Goal: Book appointment/travel/reservation

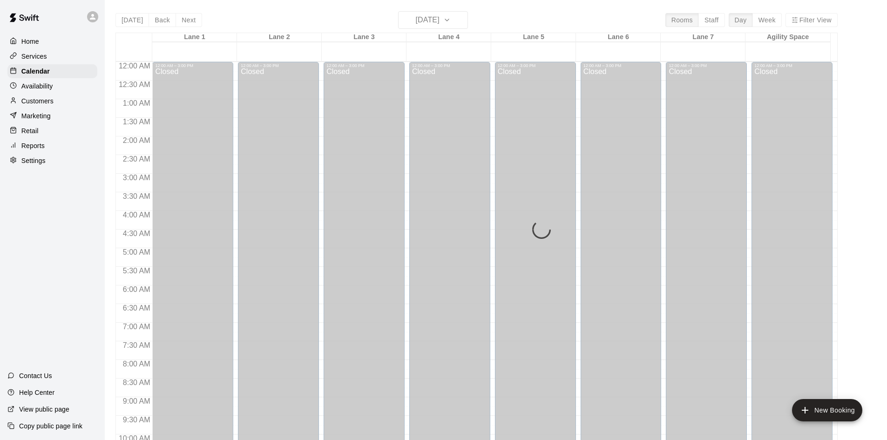
scroll to position [477, 0]
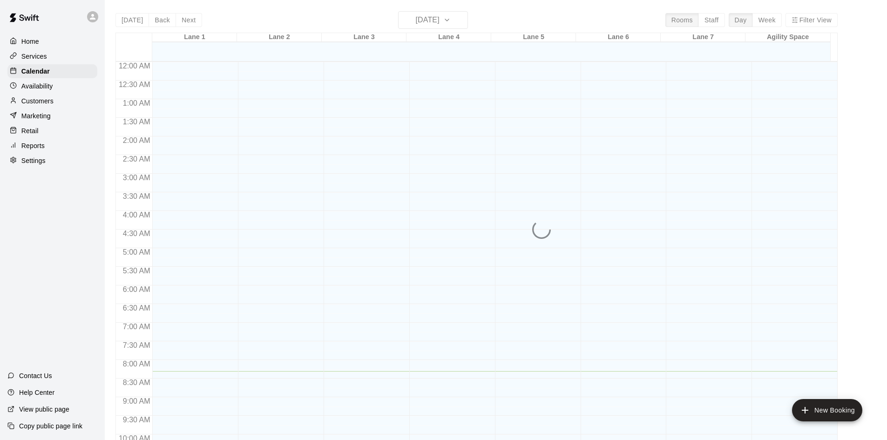
scroll to position [309, 0]
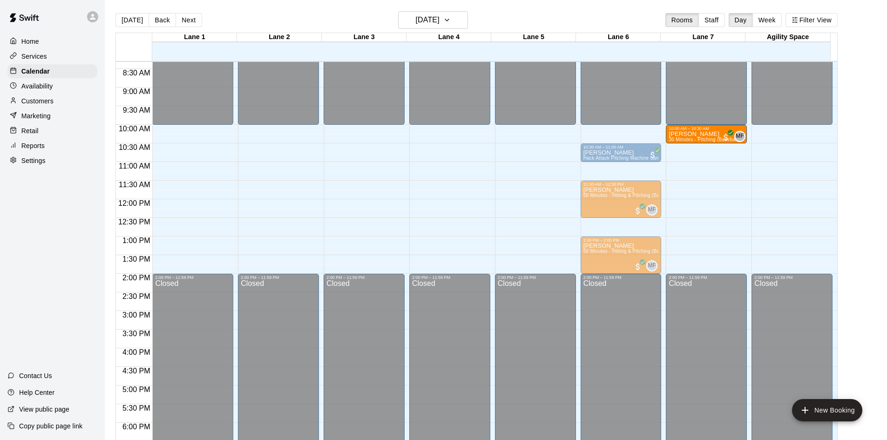
drag, startPoint x: 616, startPoint y: 138, endPoint x: 678, endPoint y: 144, distance: 62.2
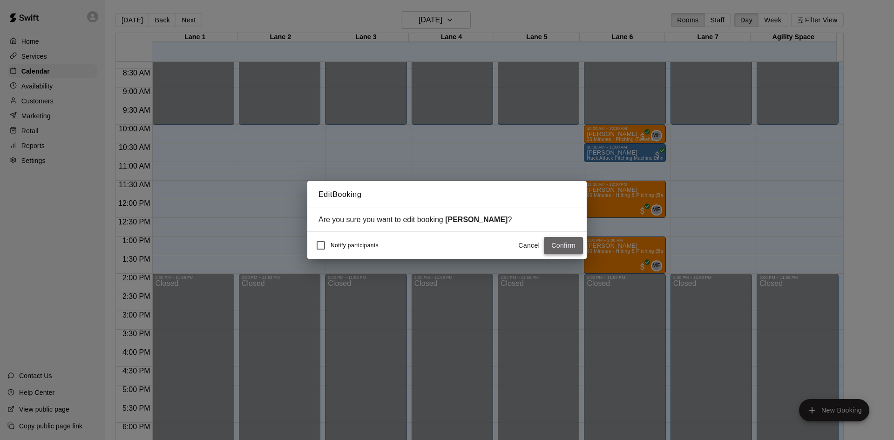
click at [559, 247] on button "Confirm" at bounding box center [563, 245] width 39 height 17
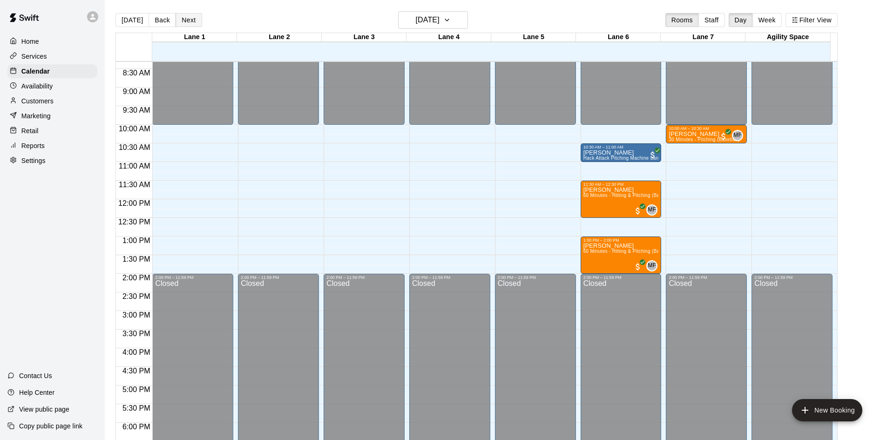
click at [186, 25] on button "Next" at bounding box center [188, 20] width 26 height 14
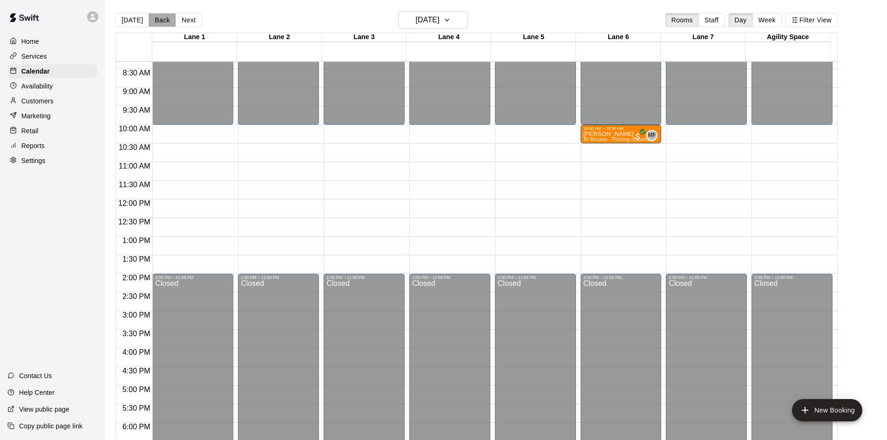
click at [158, 20] on button "Back" at bounding box center [161, 20] width 27 height 14
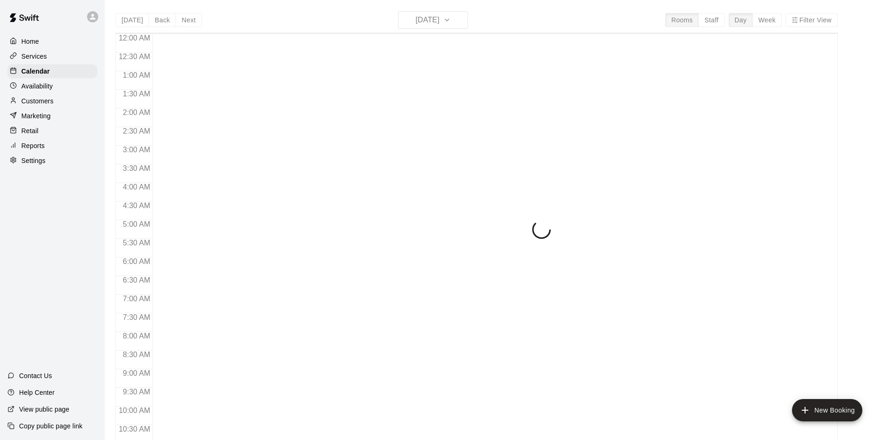
scroll to position [322, 0]
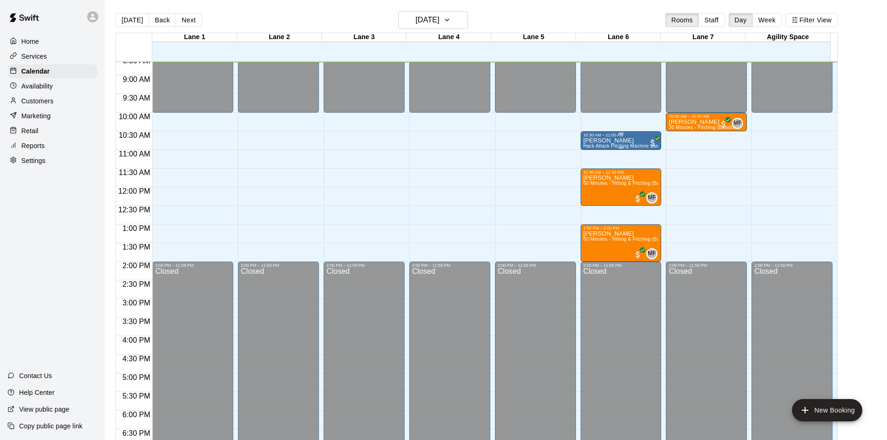
click at [604, 141] on p "Joseph Wood" at bounding box center [620, 141] width 75 height 0
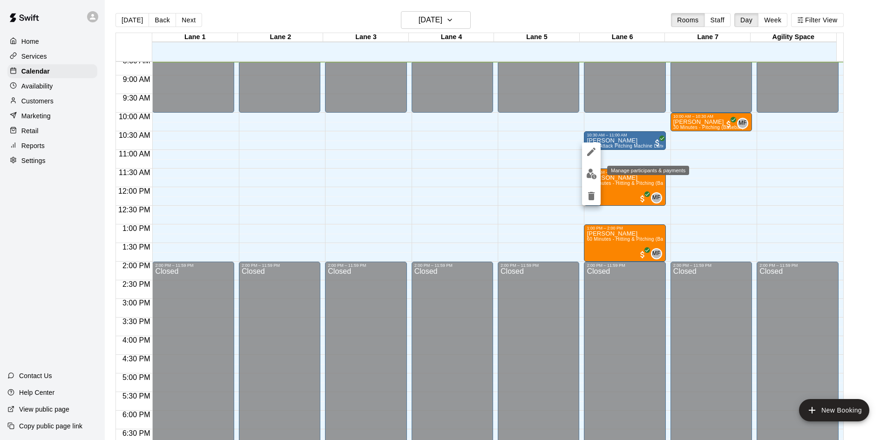
click at [588, 175] on img "edit" at bounding box center [591, 173] width 11 height 11
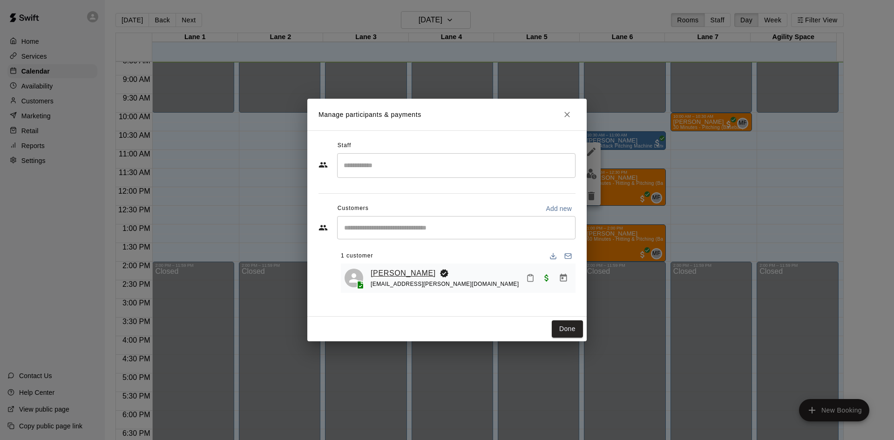
click at [402, 273] on link "[PERSON_NAME]" at bounding box center [402, 273] width 65 height 12
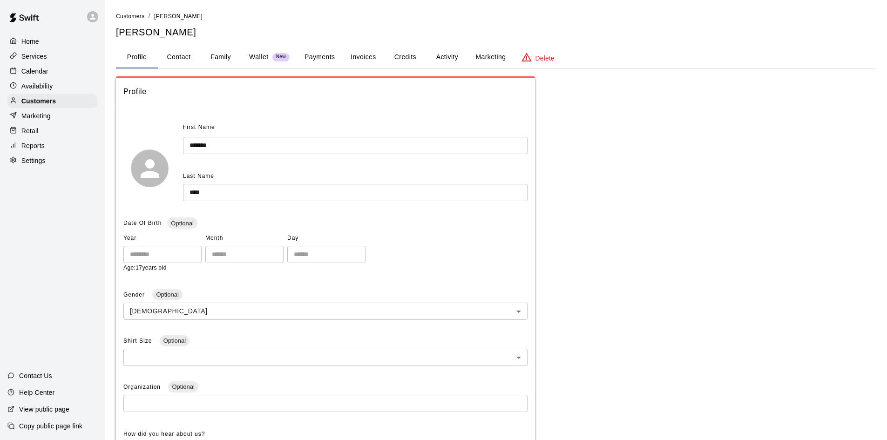
click at [228, 57] on button "Family" at bounding box center [221, 57] width 42 height 22
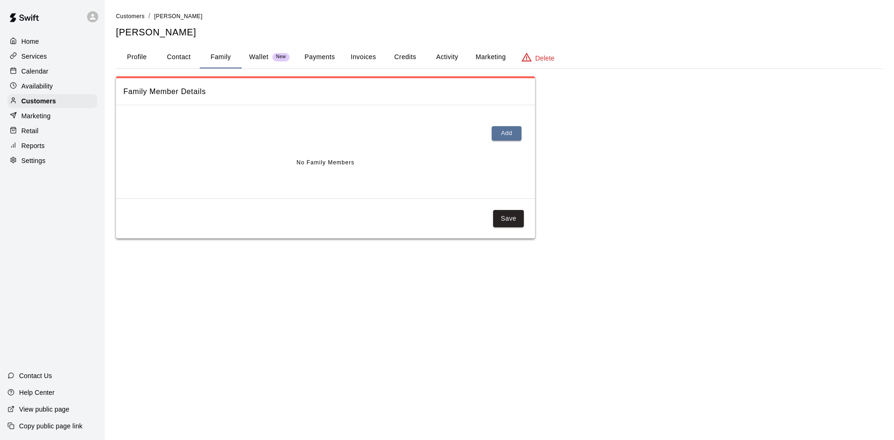
click at [136, 59] on button "Profile" at bounding box center [137, 57] width 42 height 22
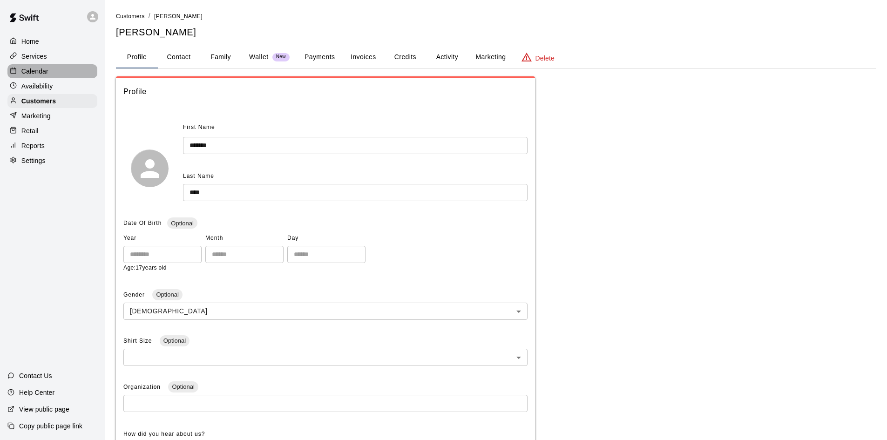
click at [33, 72] on p "Calendar" at bounding box center [34, 71] width 27 height 9
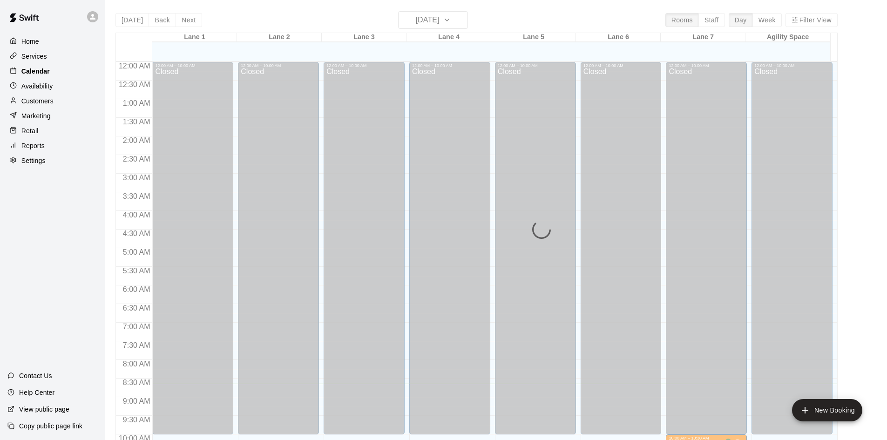
scroll to position [322, 0]
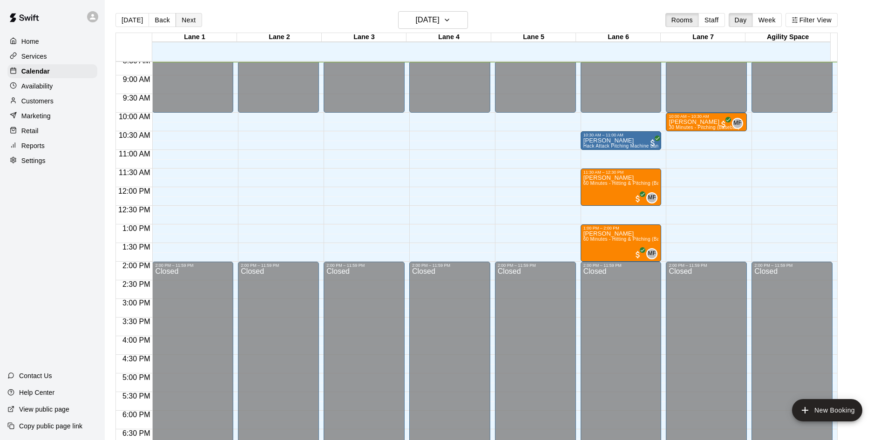
click at [189, 20] on button "Next" at bounding box center [188, 20] width 26 height 14
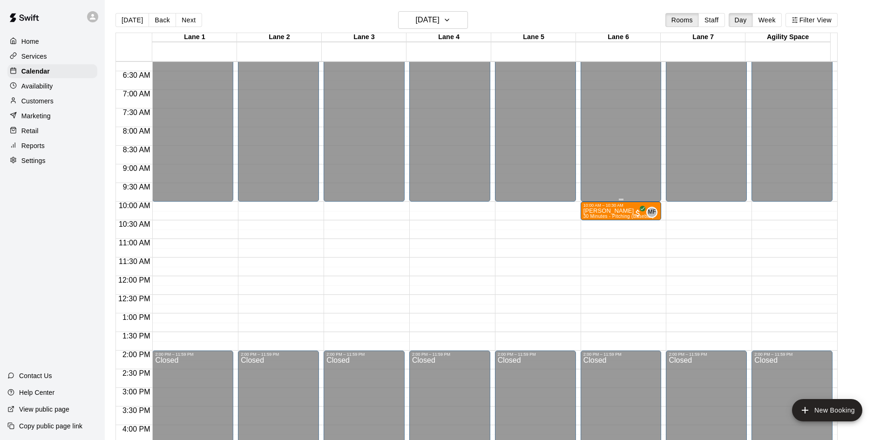
scroll to position [227, 0]
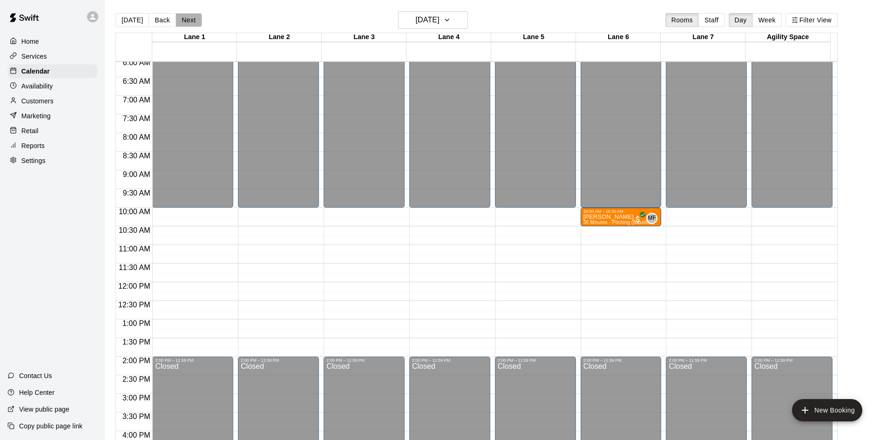
click at [179, 18] on button "Next" at bounding box center [188, 20] width 26 height 14
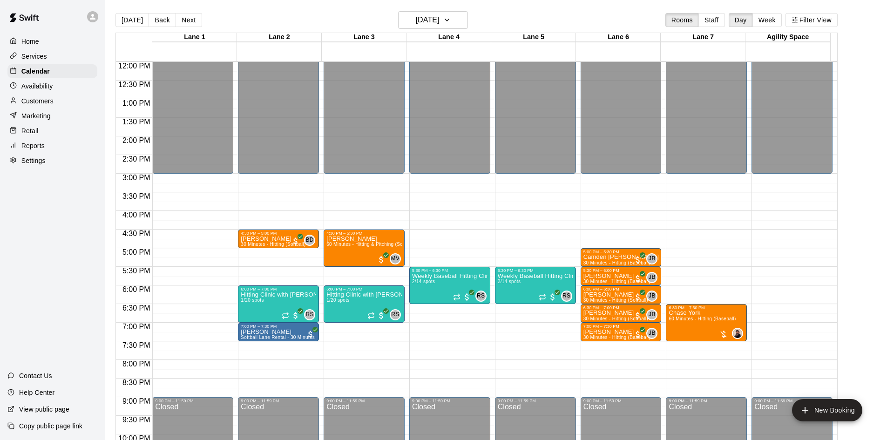
scroll to position [459, 0]
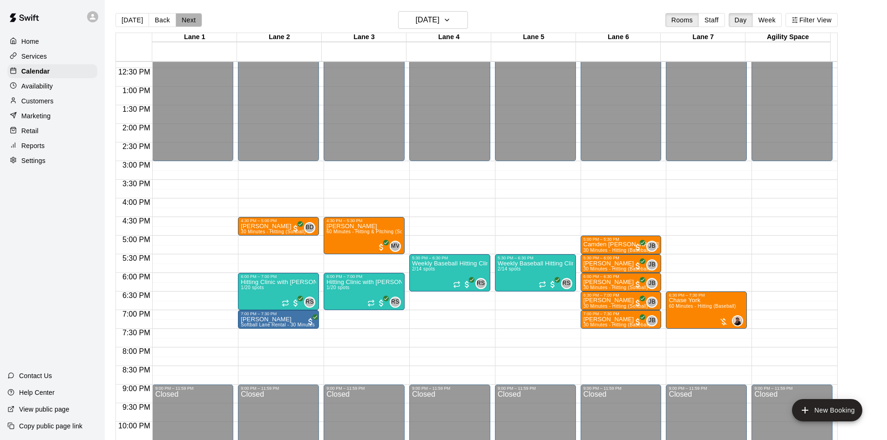
click at [189, 20] on button "Next" at bounding box center [188, 20] width 26 height 14
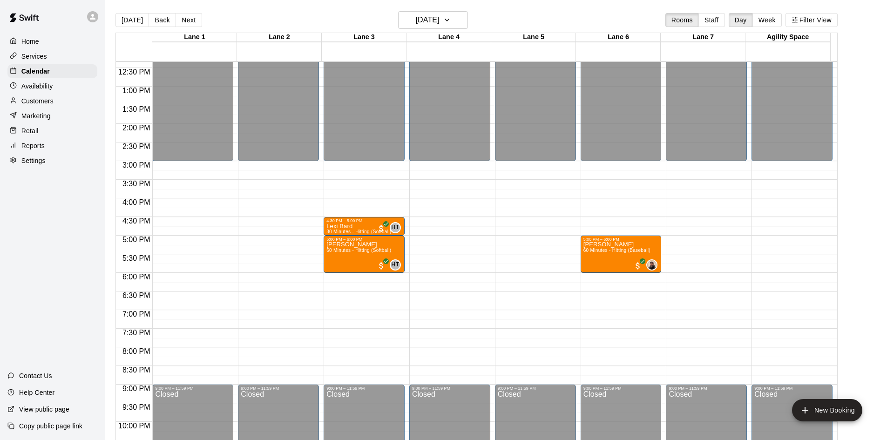
click at [188, 20] on button "Next" at bounding box center [188, 20] width 26 height 14
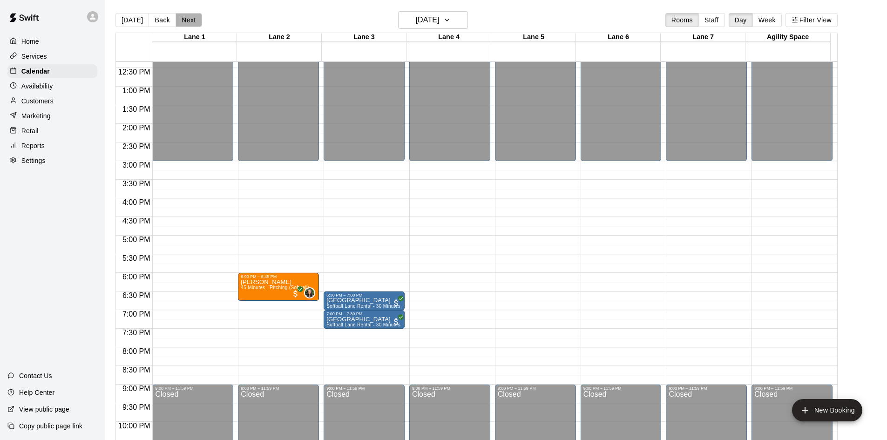
click at [188, 20] on button "Next" at bounding box center [188, 20] width 26 height 14
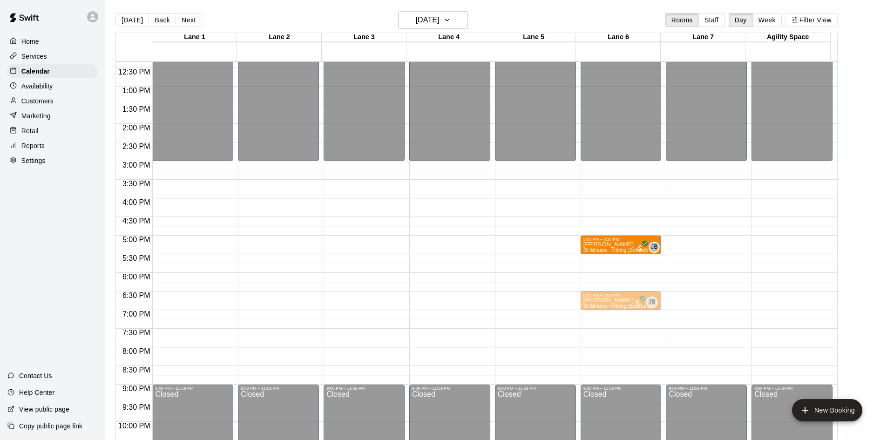
drag, startPoint x: 185, startPoint y: 245, endPoint x: 594, endPoint y: 250, distance: 409.1
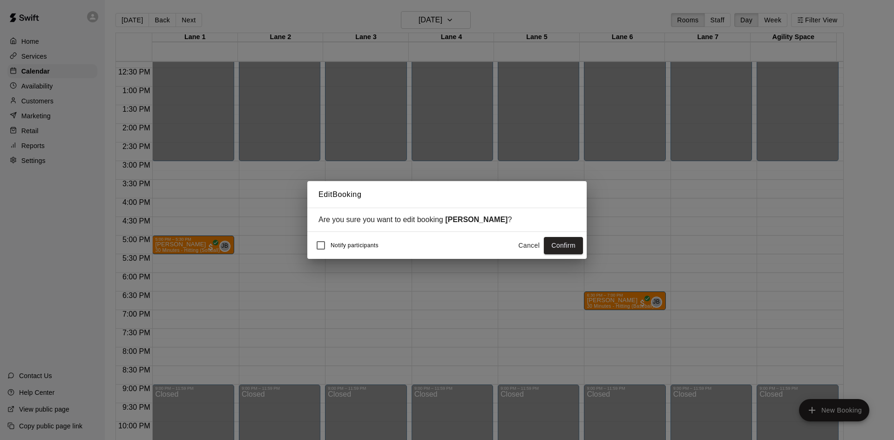
click at [553, 247] on button "Confirm" at bounding box center [563, 245] width 39 height 17
